Goal: Check status

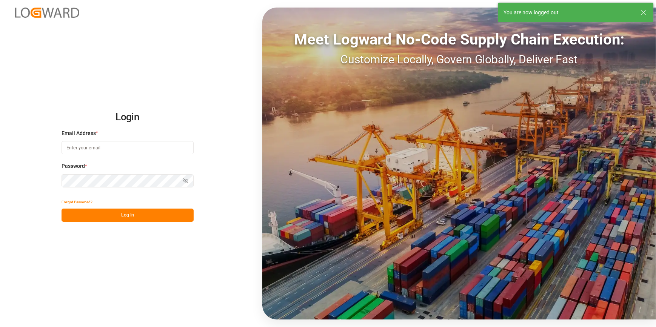
type input "[PERSON_NAME][EMAIL_ADDRESS][PERSON_NAME][DOMAIN_NAME]"
click at [115, 217] on button "Log In" at bounding box center [128, 215] width 132 height 13
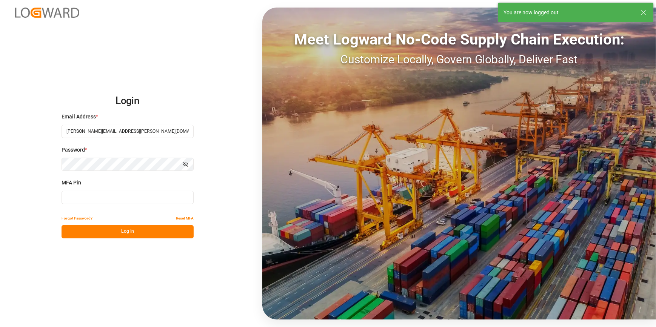
click at [77, 200] on input at bounding box center [128, 197] width 132 height 13
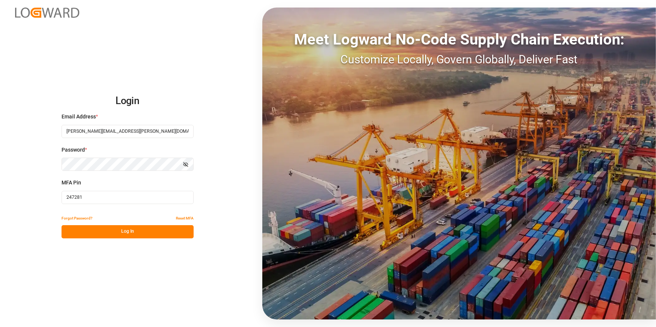
type input "247281"
click at [96, 234] on button "Log In" at bounding box center [128, 231] width 132 height 13
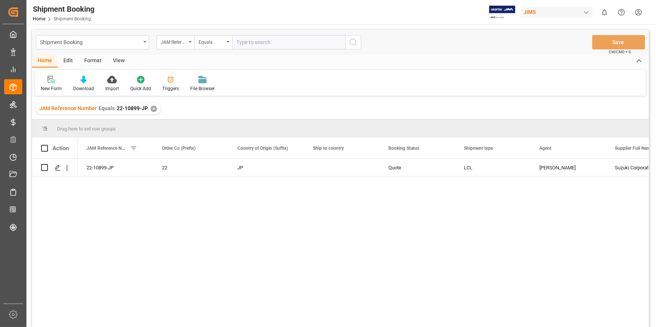
click at [181, 211] on div "22-10899-JP 22 JP Quote LCL [PERSON_NAME] Corporation (USD) 596748" at bounding box center [363, 245] width 572 height 173
